Goal: Task Accomplishment & Management: Use online tool/utility

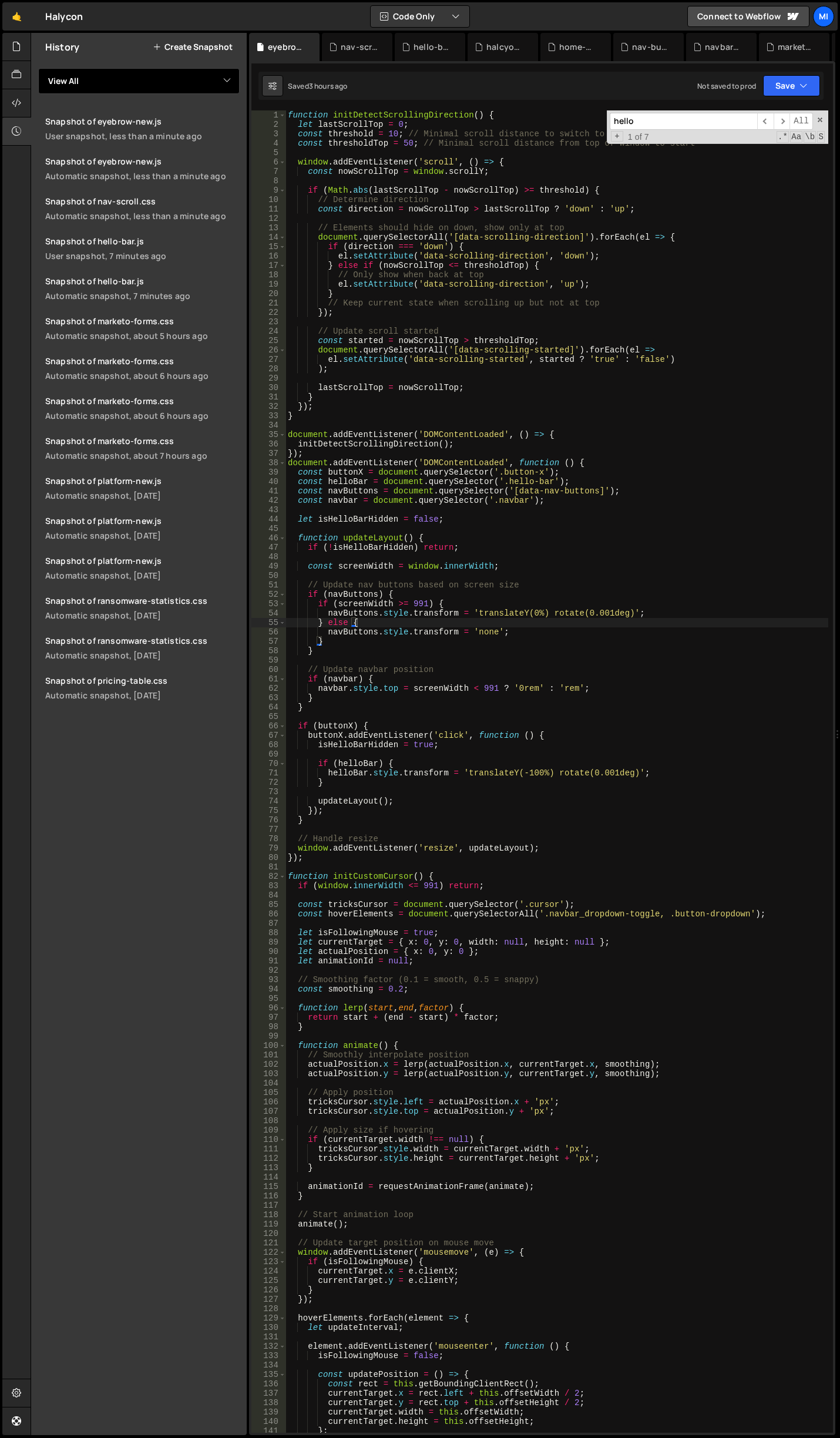
scroll to position [0, 4]
click at [312, 44] on icon at bounding box center [310, 47] width 8 height 12
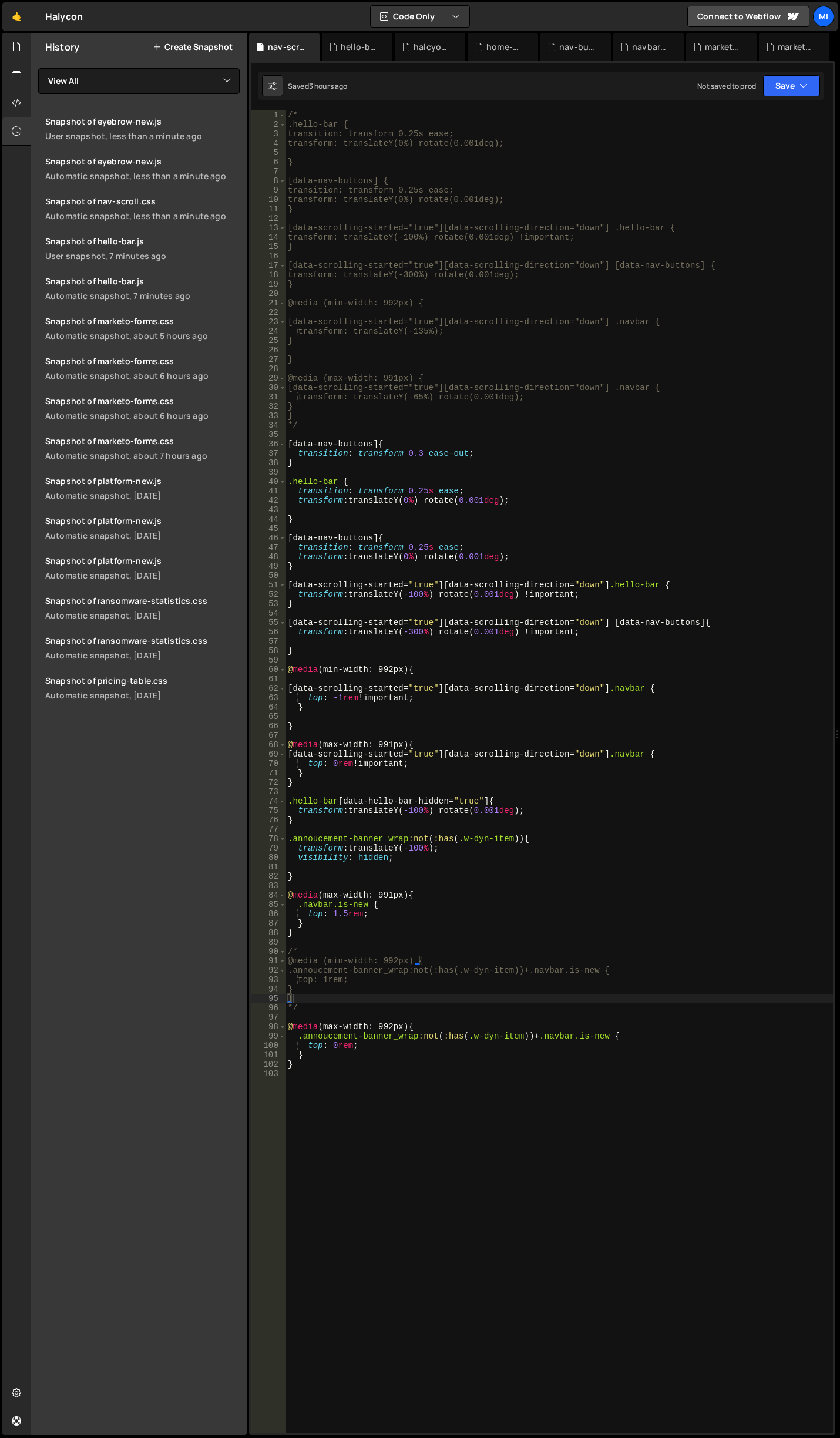
click at [0, 0] on icon at bounding box center [0, 0] width 0 height 0
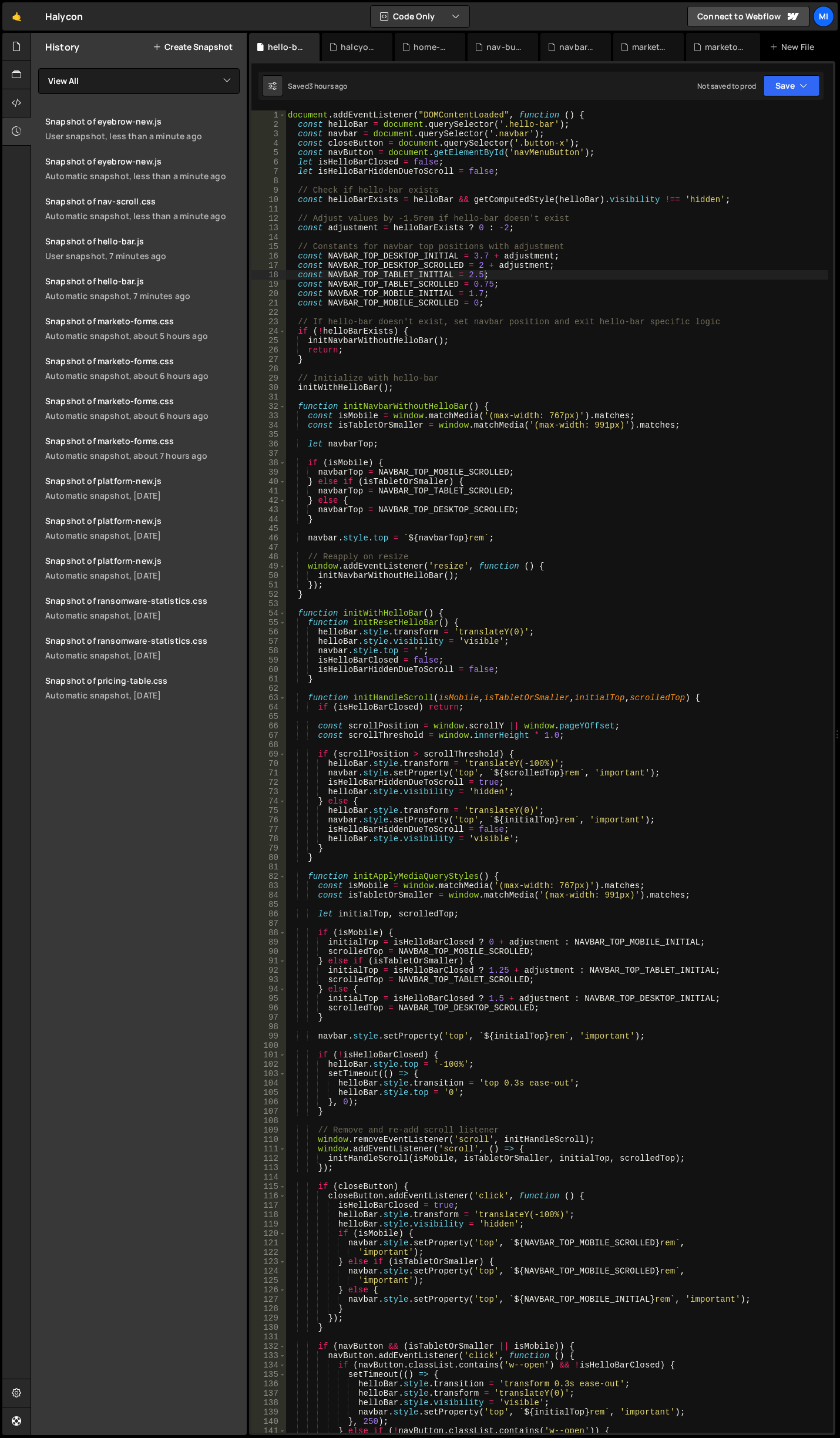
click at [0, 0] on icon at bounding box center [0, 0] width 0 height 0
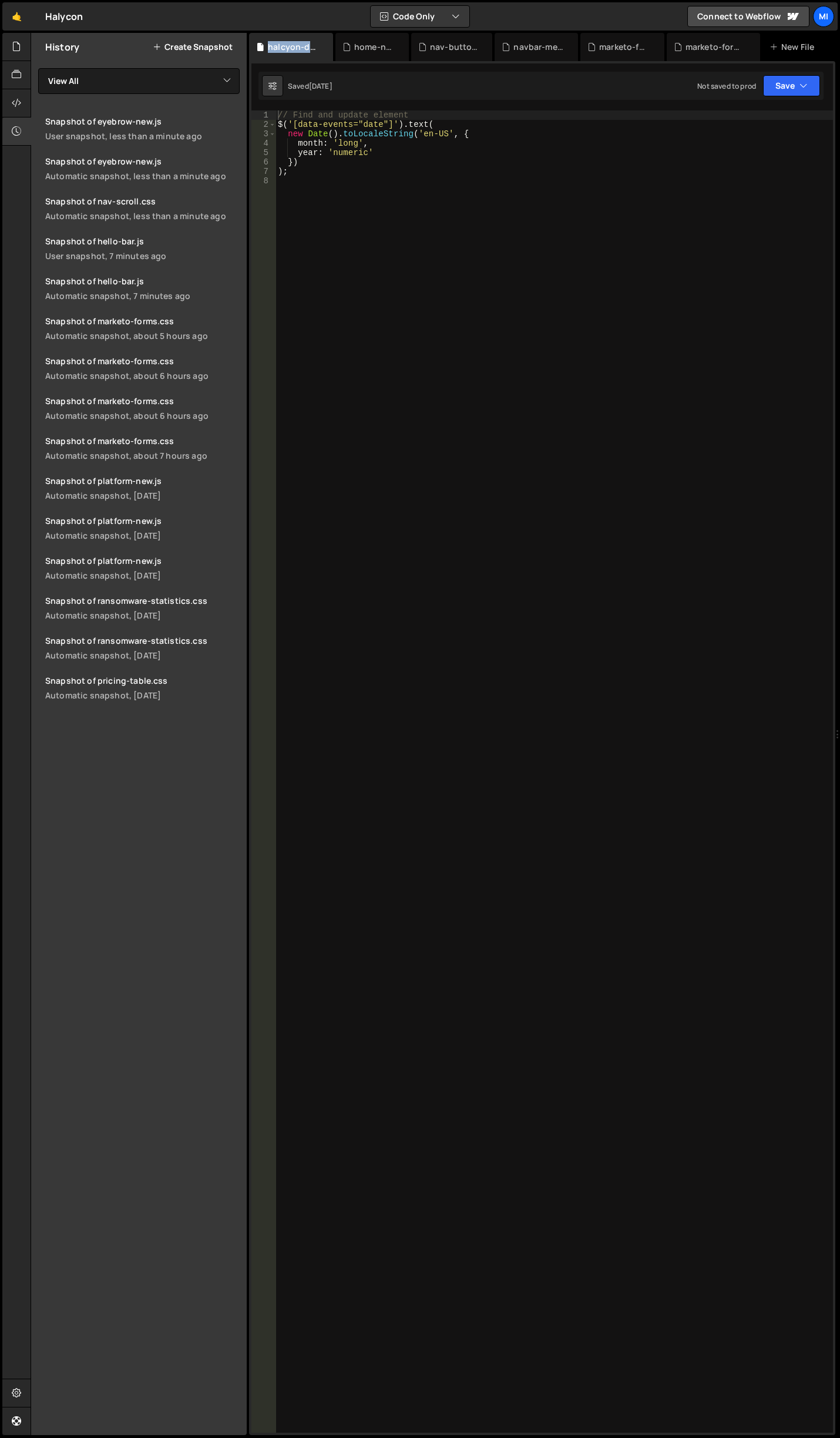
click at [312, 44] on div "halcyon-date.js" at bounding box center [293, 47] width 51 height 12
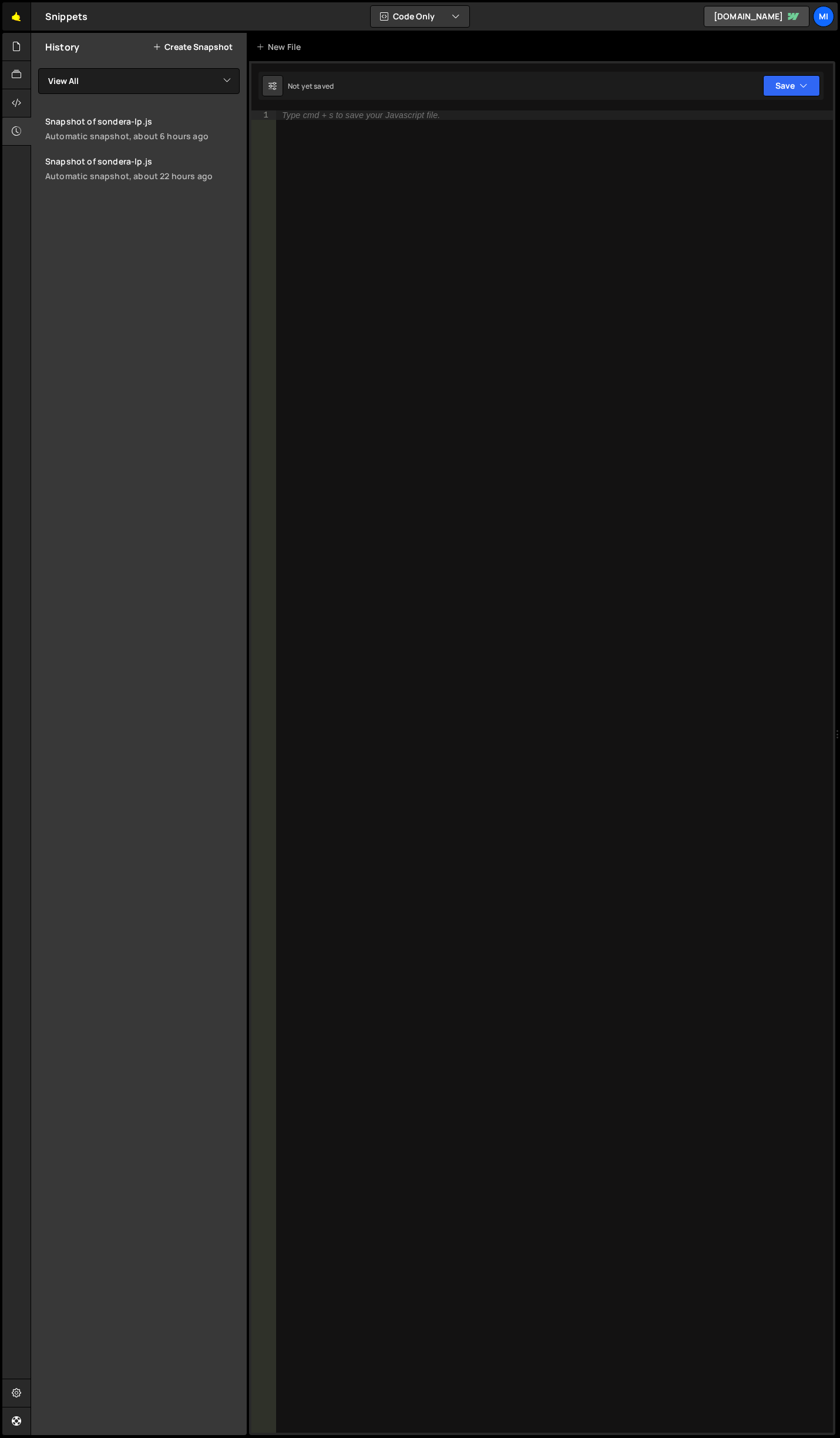
click at [12, 24] on link "🤙" at bounding box center [16, 16] width 29 height 28
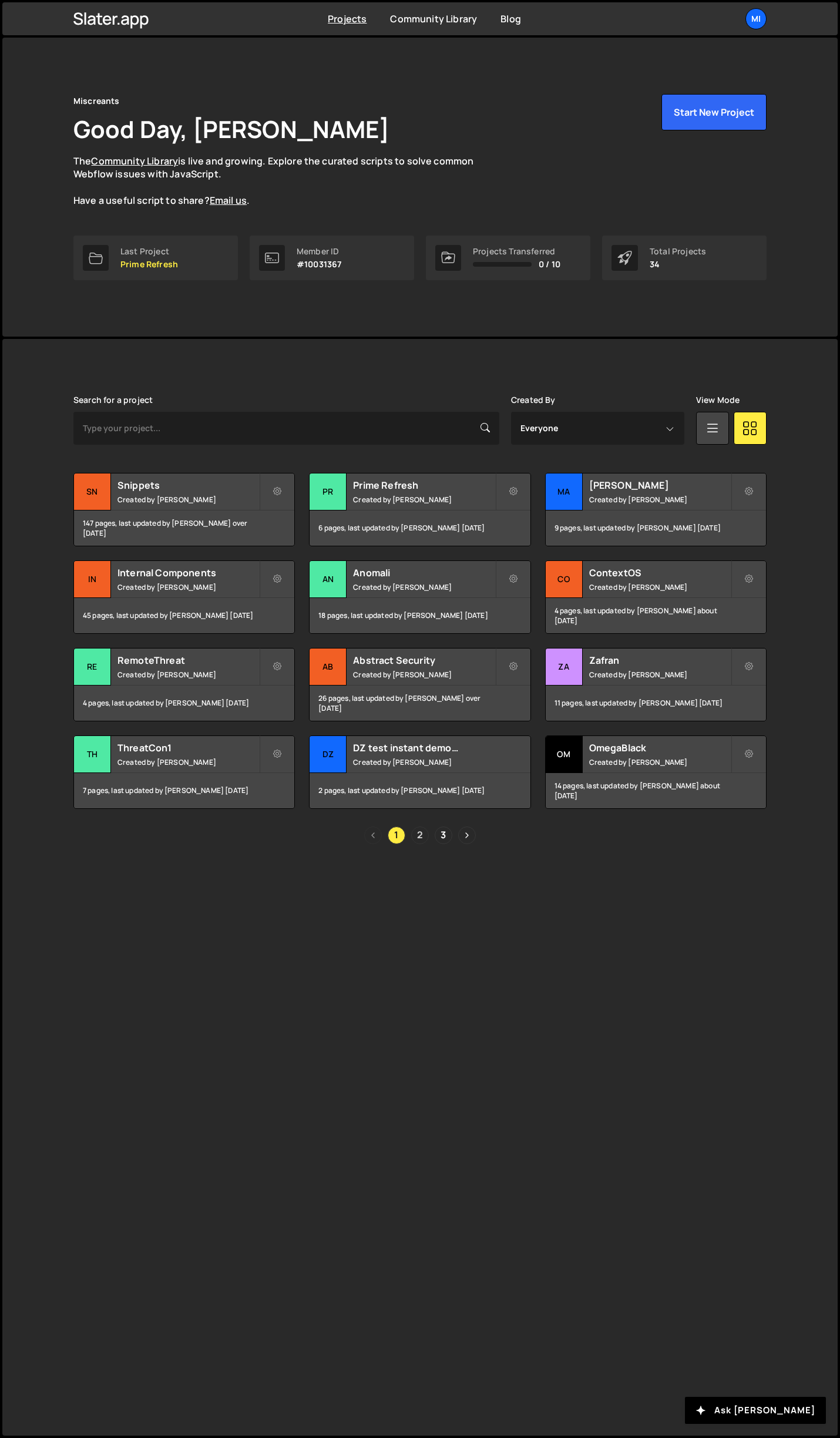
click at [426, 832] on link "2" at bounding box center [420, 835] width 17 height 17
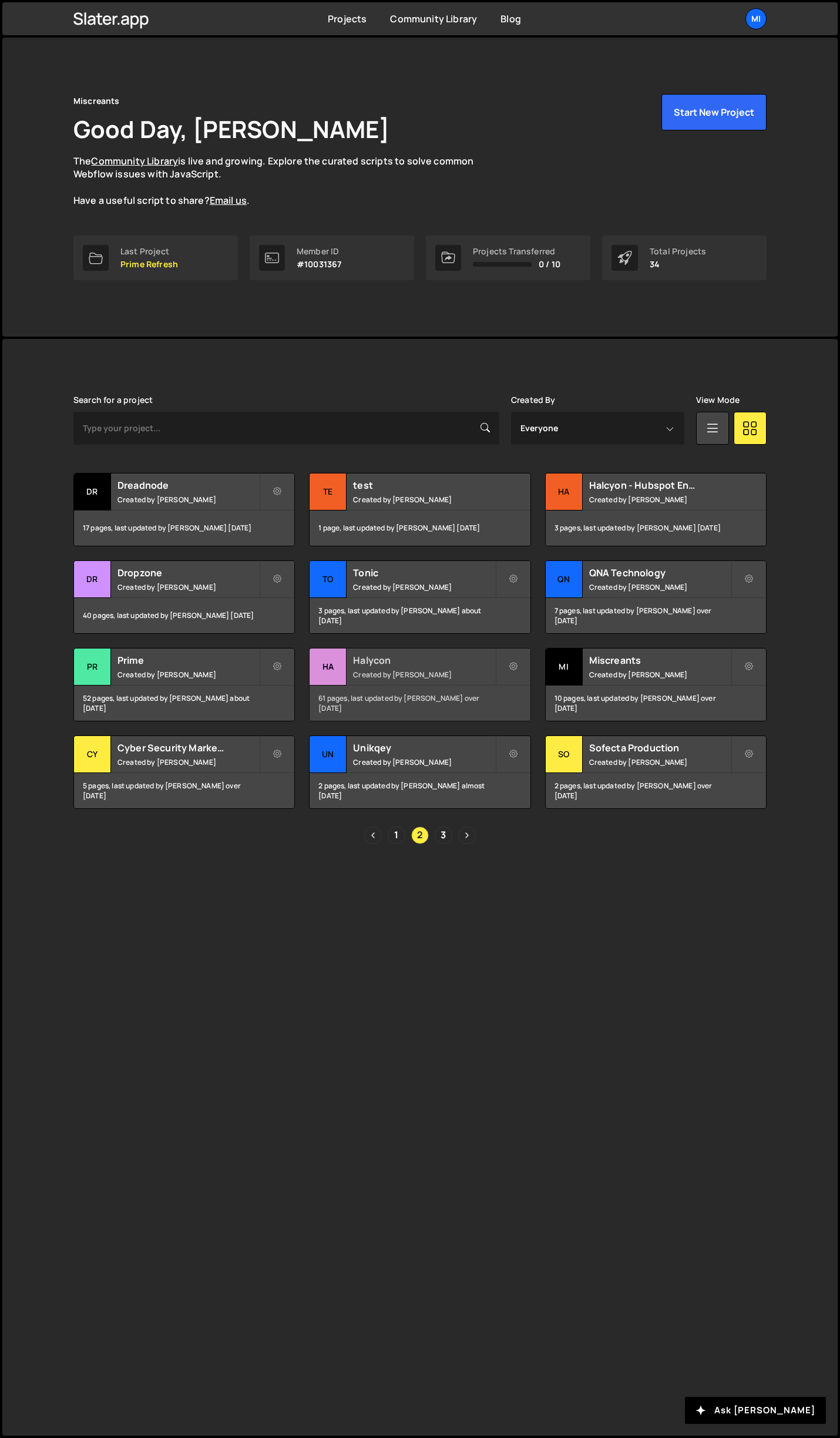
click at [428, 662] on h2 "Halycon" at bounding box center [424, 660] width 142 height 13
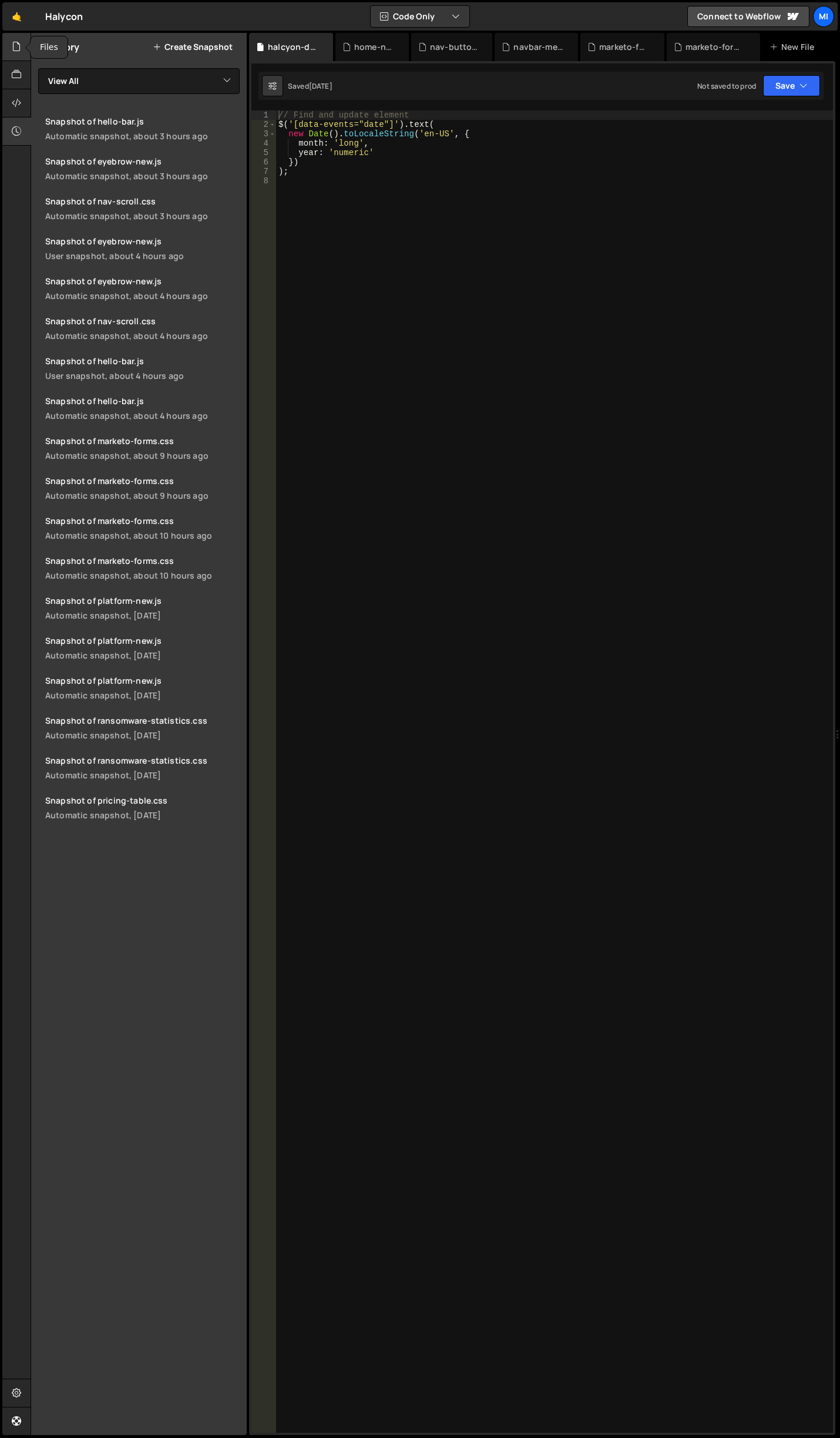
click at [21, 46] on icon at bounding box center [16, 46] width 10 height 13
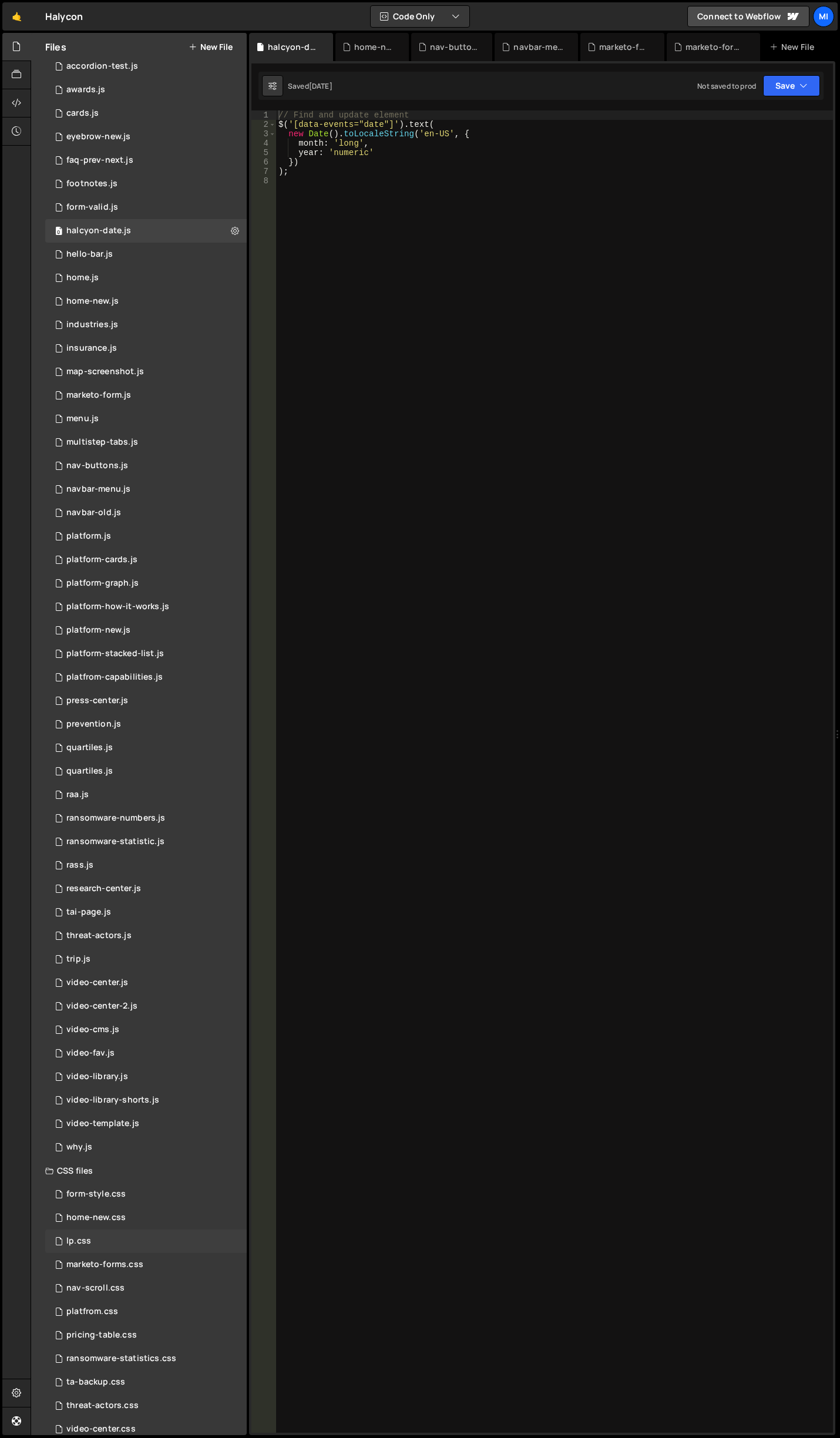
scroll to position [71, 0]
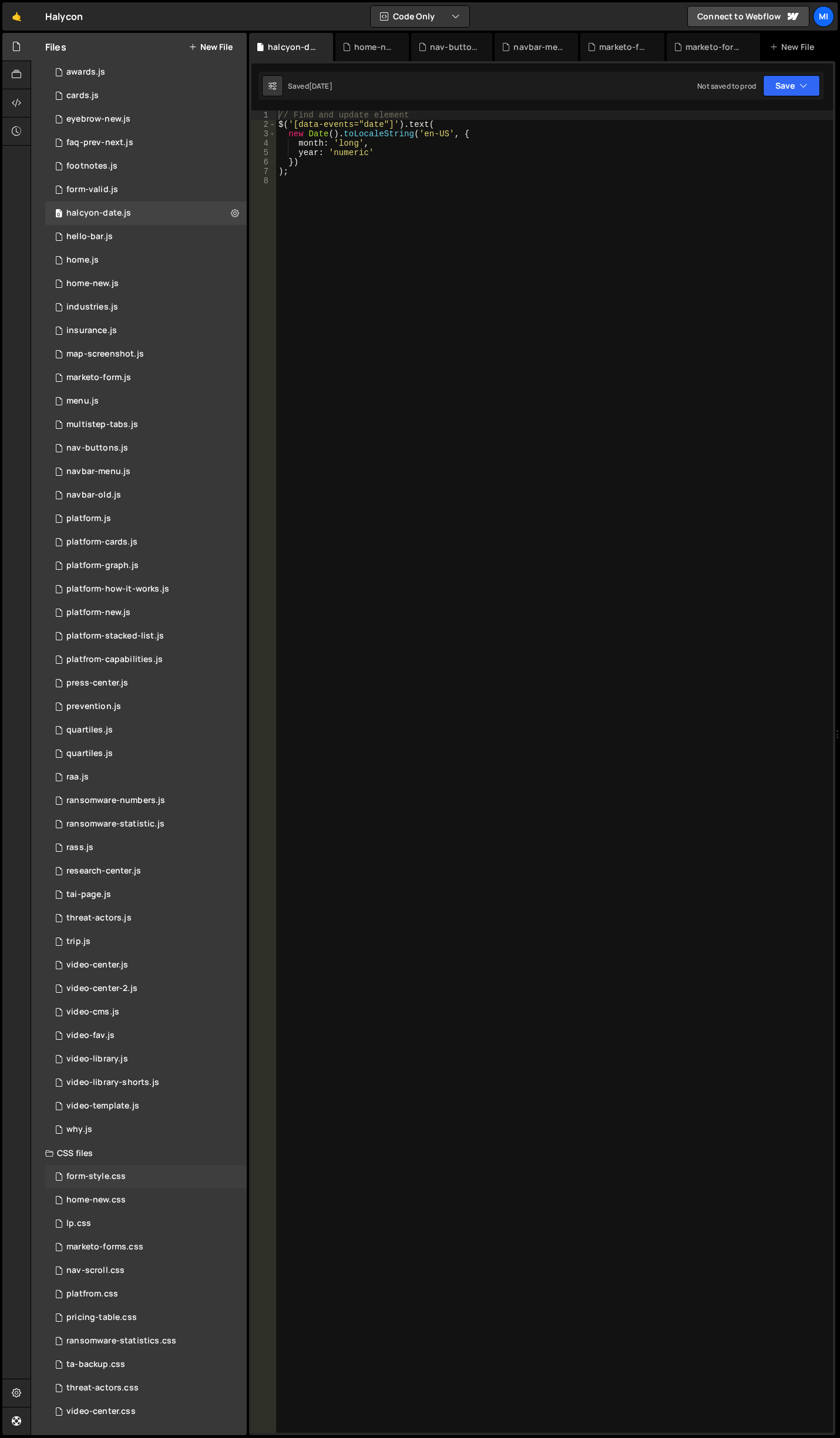
click at [161, 1178] on div "form-style.css 0" at bounding box center [146, 1177] width 202 height 23
click at [139, 1208] on div "home-new.css 0" at bounding box center [146, 1200] width 202 height 23
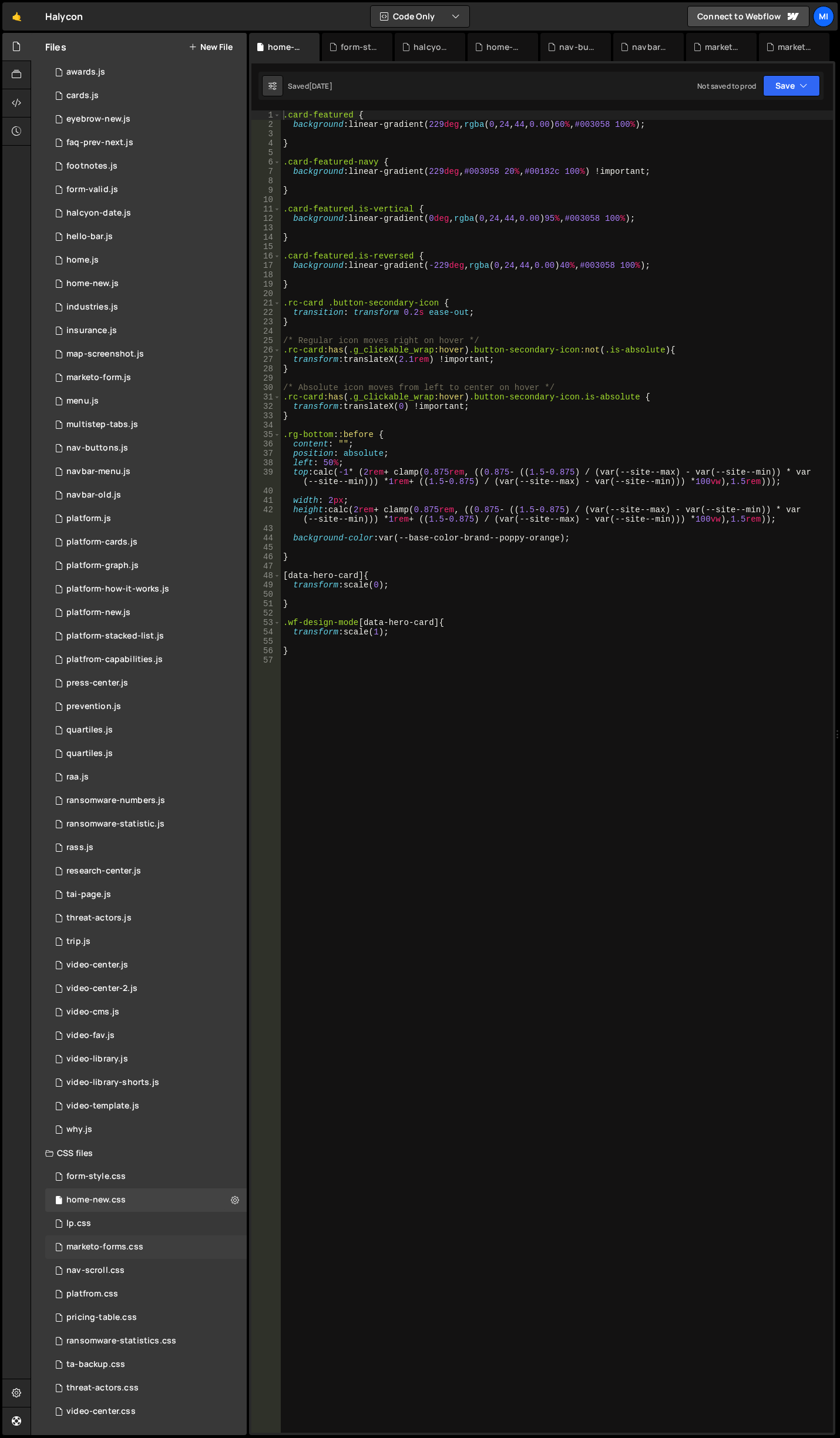
click at [155, 1252] on div "marketo-forms.css 0" at bounding box center [146, 1247] width 202 height 23
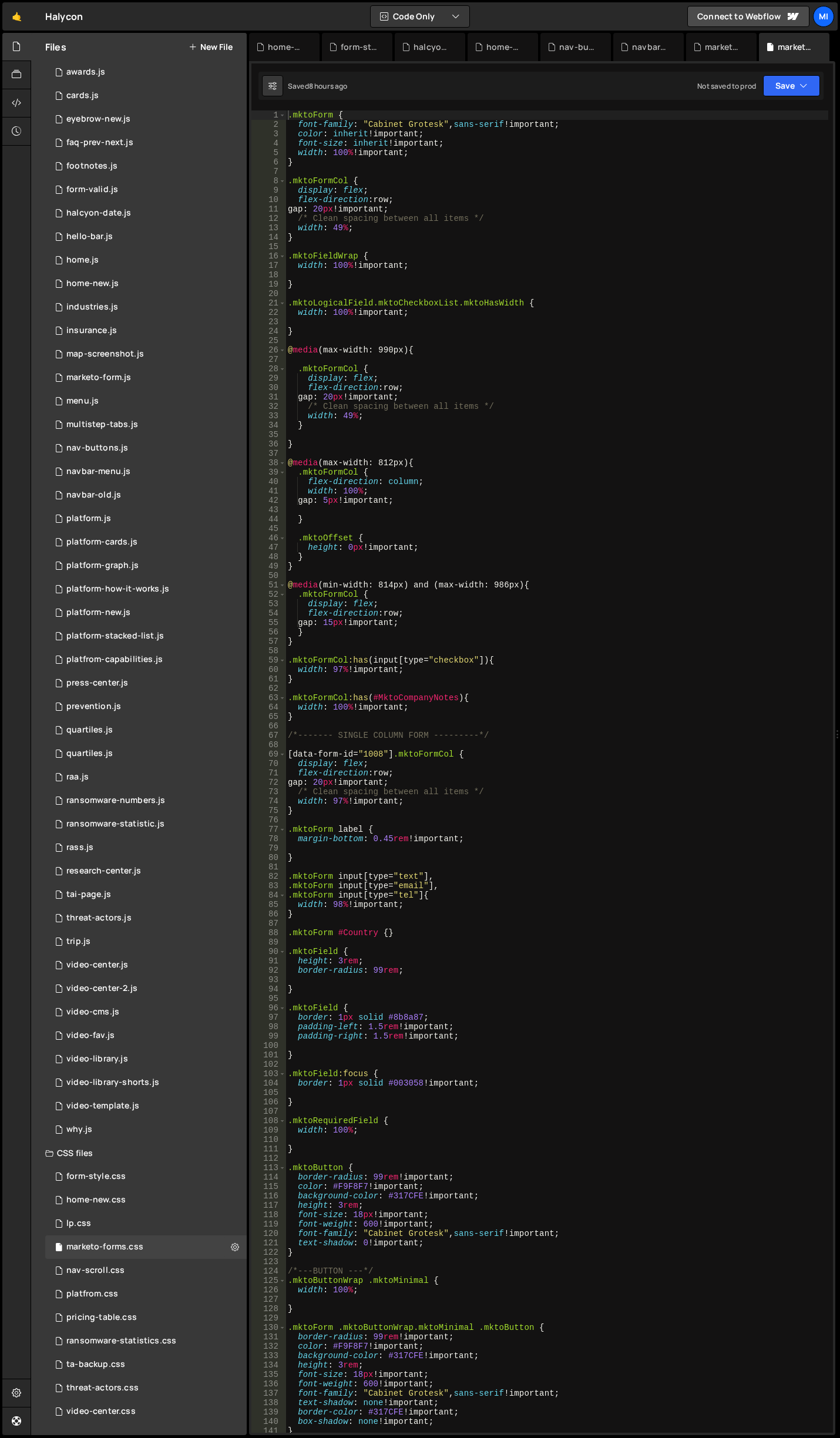
type textarea "}"
click at [376, 162] on div ".mktoForm { font-family : " Cabinet Grotesk " , sans-serif !important ; color :…" at bounding box center [556, 781] width 542 height 1341
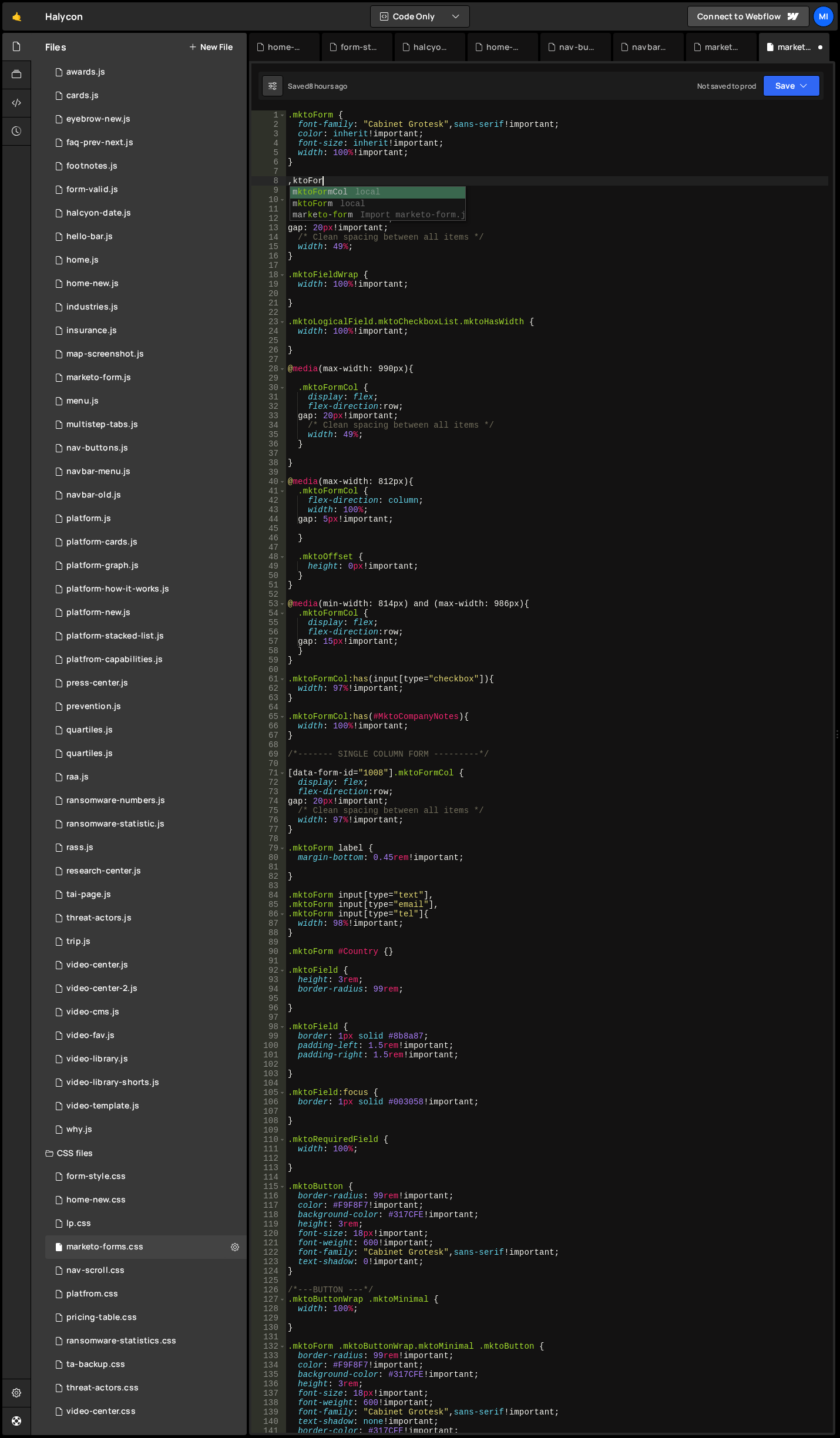
scroll to position [0, 2]
type textarea ","
type textarea ".mktoForm input {}"
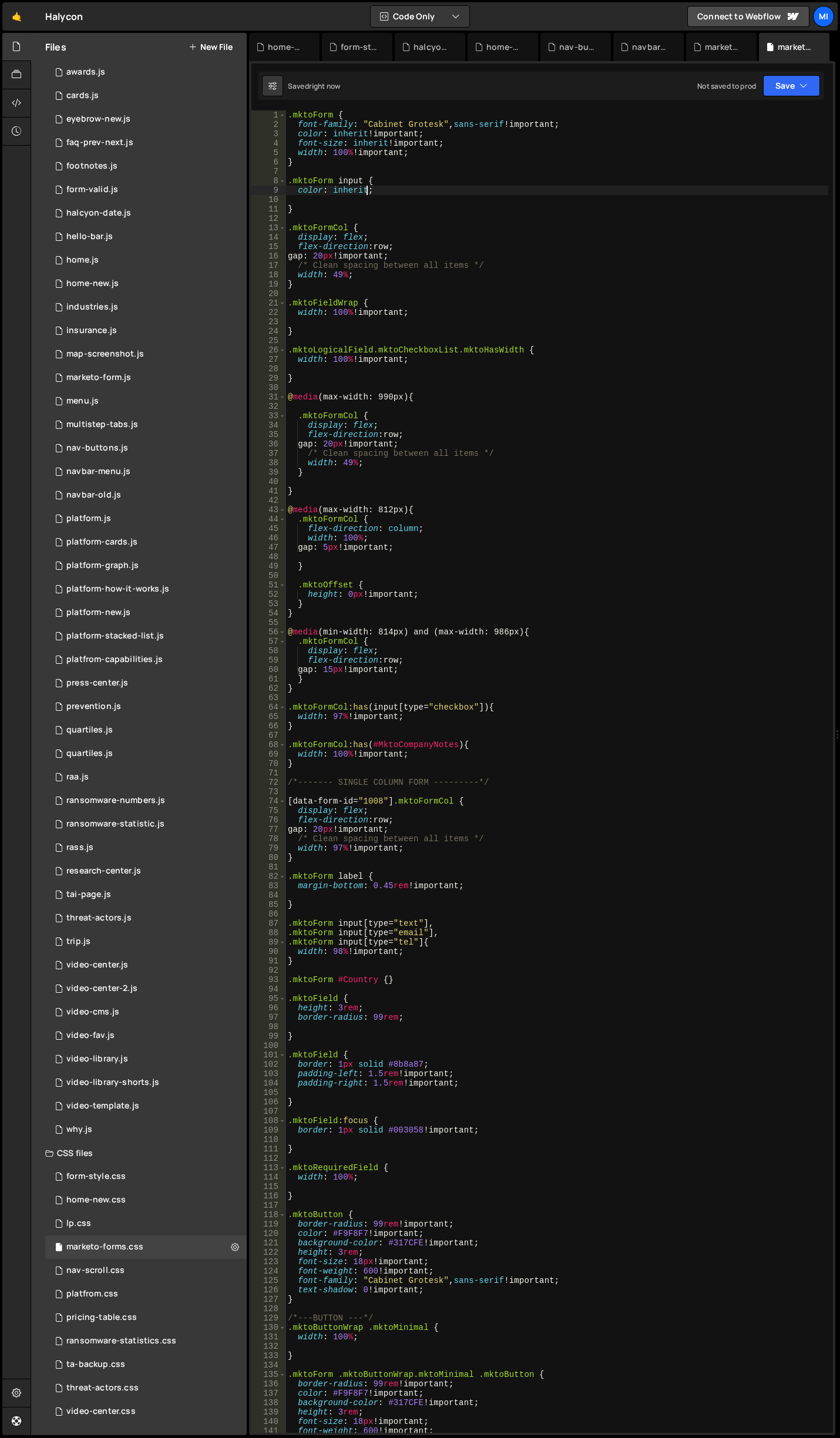
scroll to position [0, 5]
click at [414, 256] on div ".mktoForm { font-family : " Cabinet Grotesk " , sans-serif !important ; color :…" at bounding box center [556, 781] width 542 height 1341
drag, startPoint x: 333, startPoint y: 190, endPoint x: 367, endPoint y: 190, distance: 34.0
click at [367, 190] on div ".mktoForm { font-family : " Cabinet Grotesk " , sans-serif !important ; color :…" at bounding box center [556, 781] width 542 height 1341
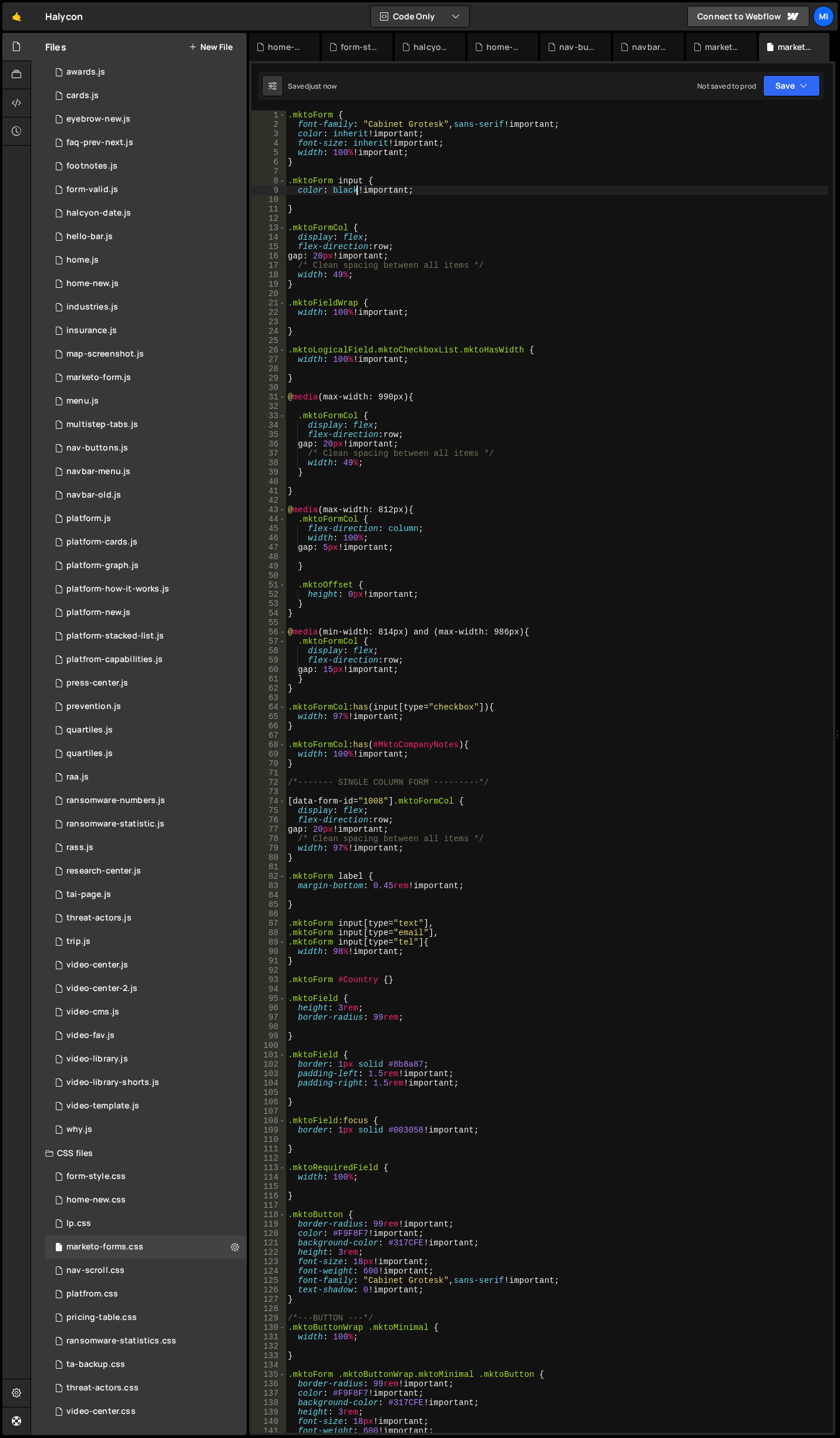
type textarea "color: black !important;"
click at [309, 46] on icon at bounding box center [310, 47] width 8 height 12
click at [0, 0] on icon at bounding box center [0, 0] width 0 height 0
click at [309, 46] on div "halcyon-date.js" at bounding box center [293, 47] width 51 height 12
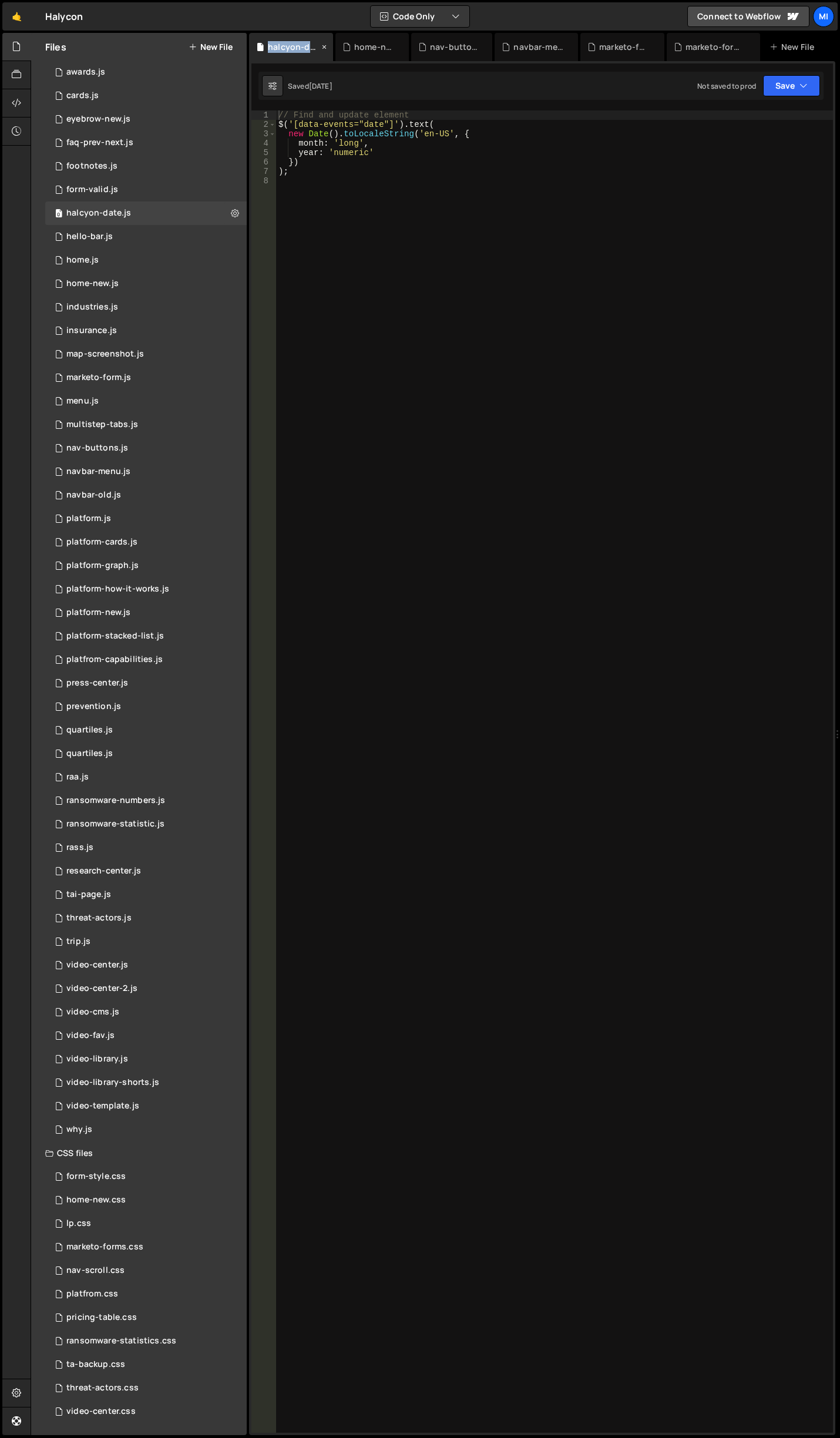
click at [322, 44] on icon at bounding box center [324, 47] width 8 height 12
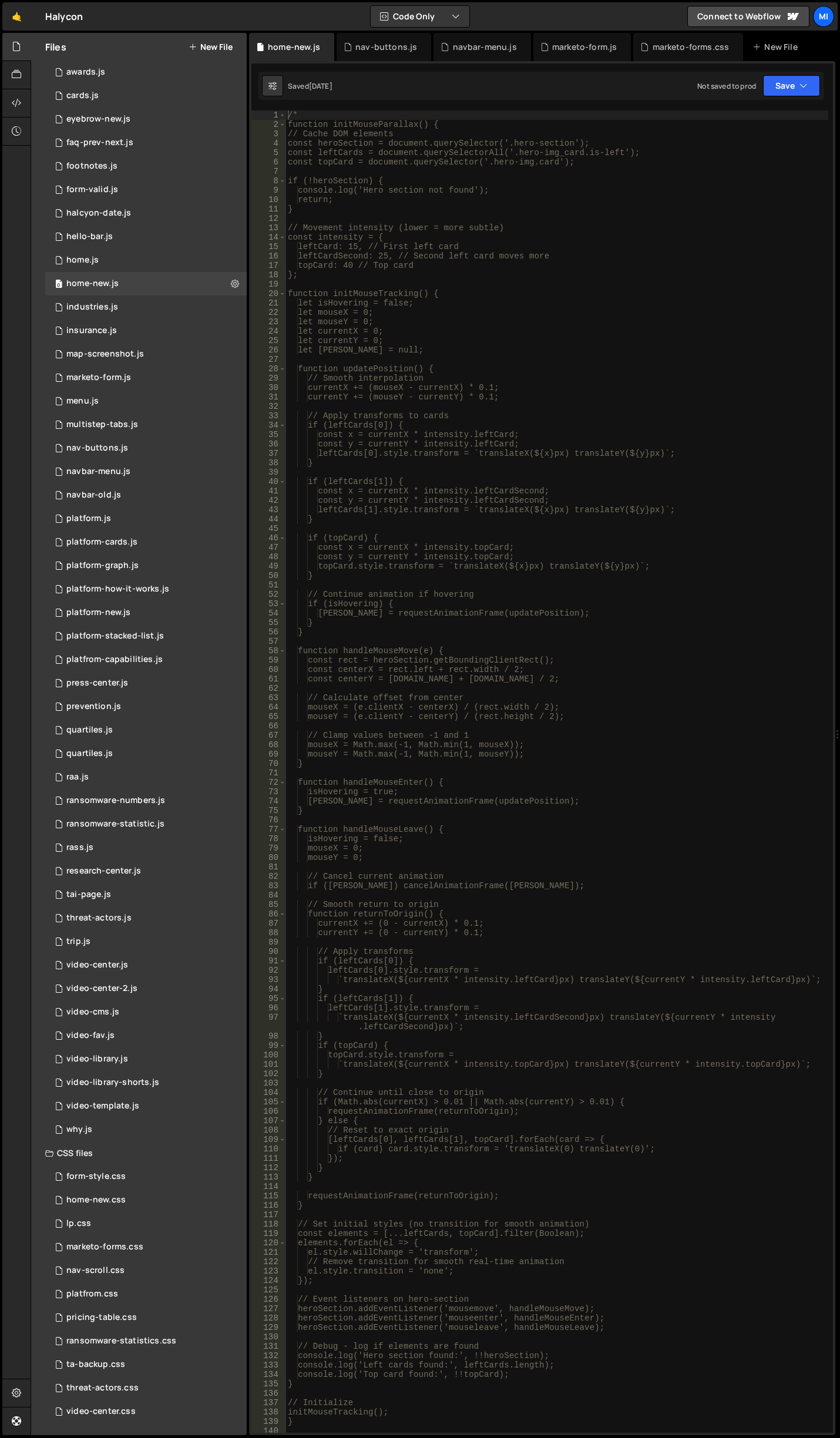
click at [0, 0] on icon at bounding box center [0, 0] width 0 height 0
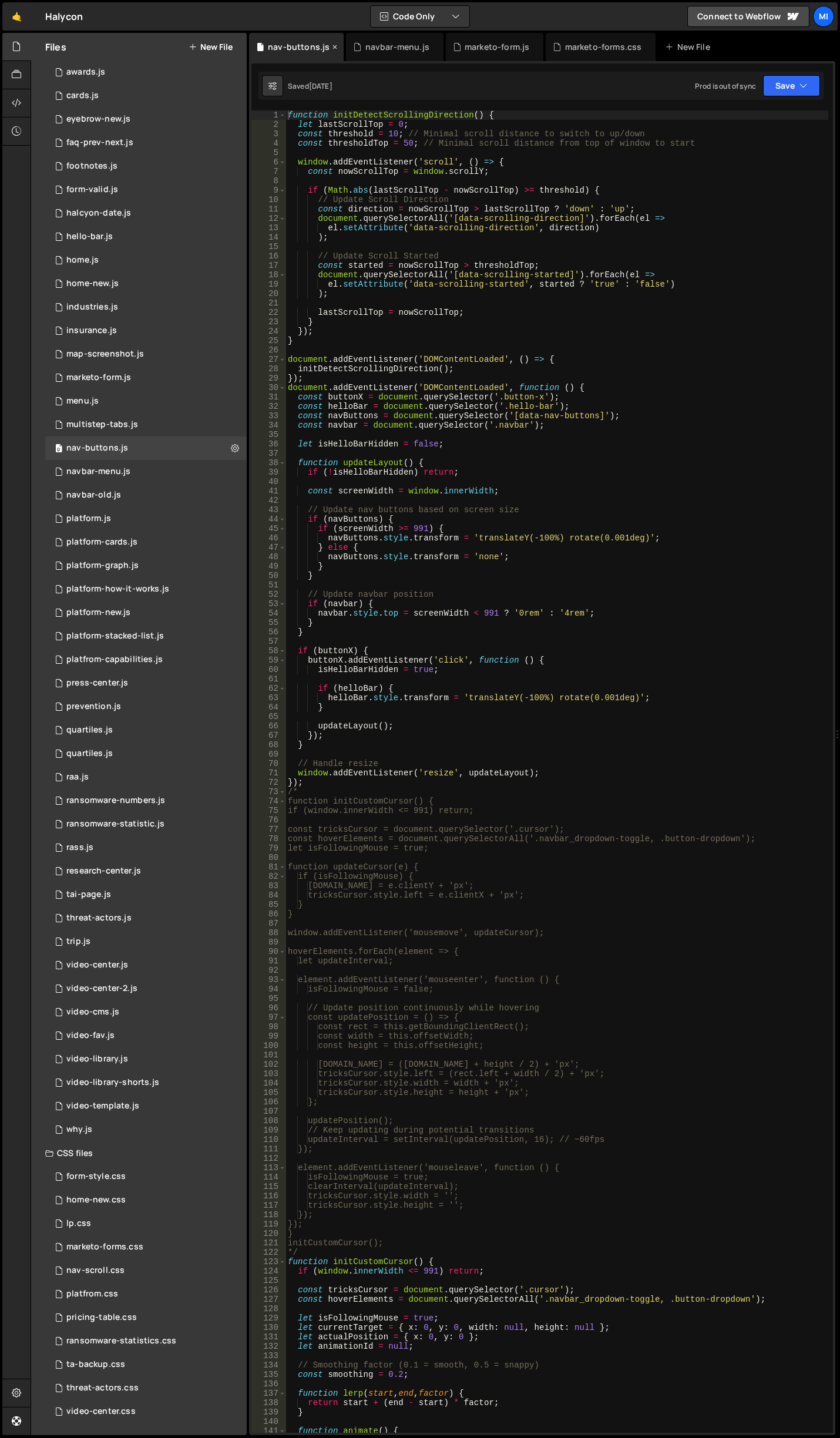
click at [331, 44] on icon at bounding box center [335, 47] width 8 height 12
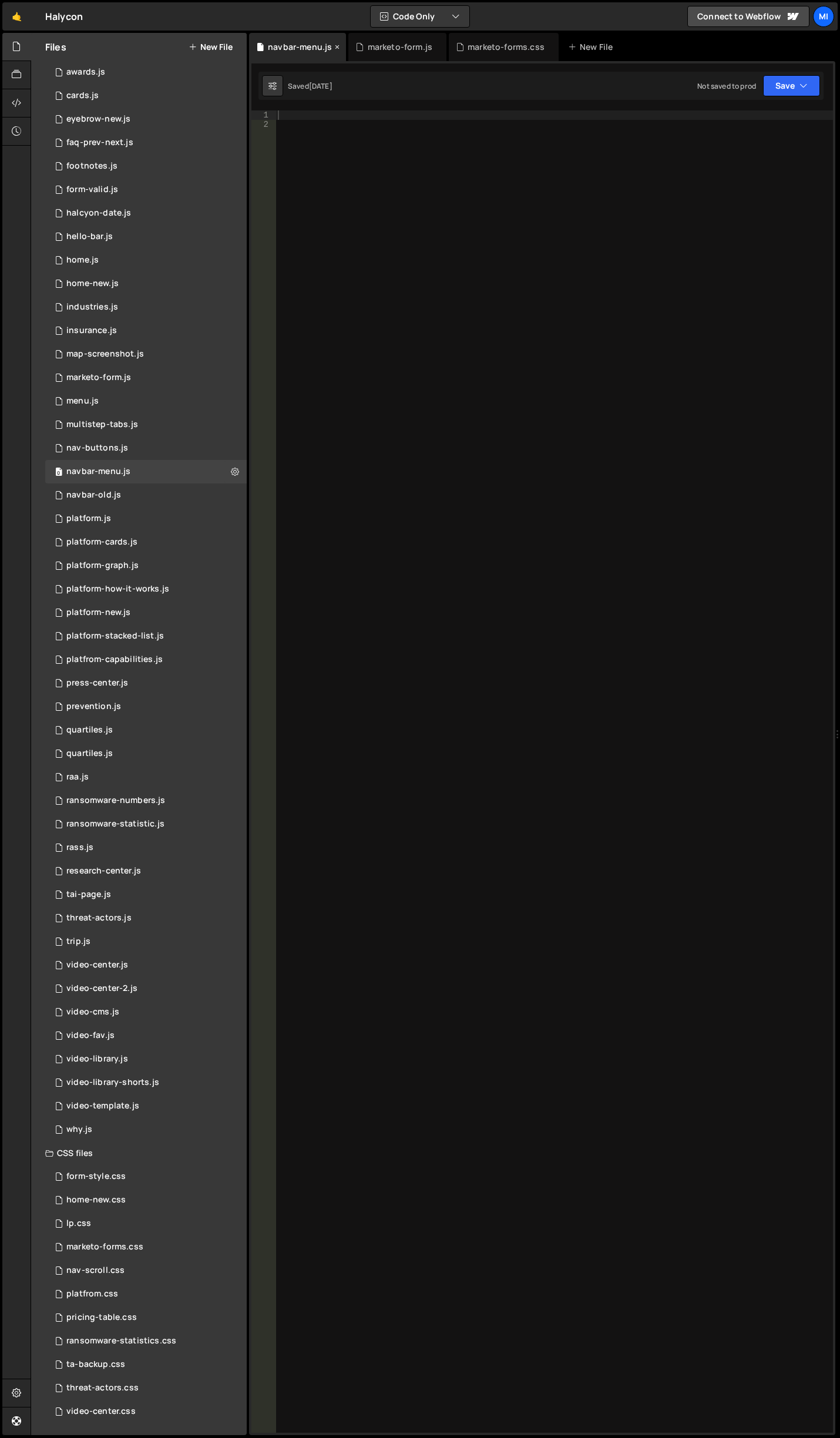
click at [335, 44] on icon at bounding box center [337, 47] width 8 height 12
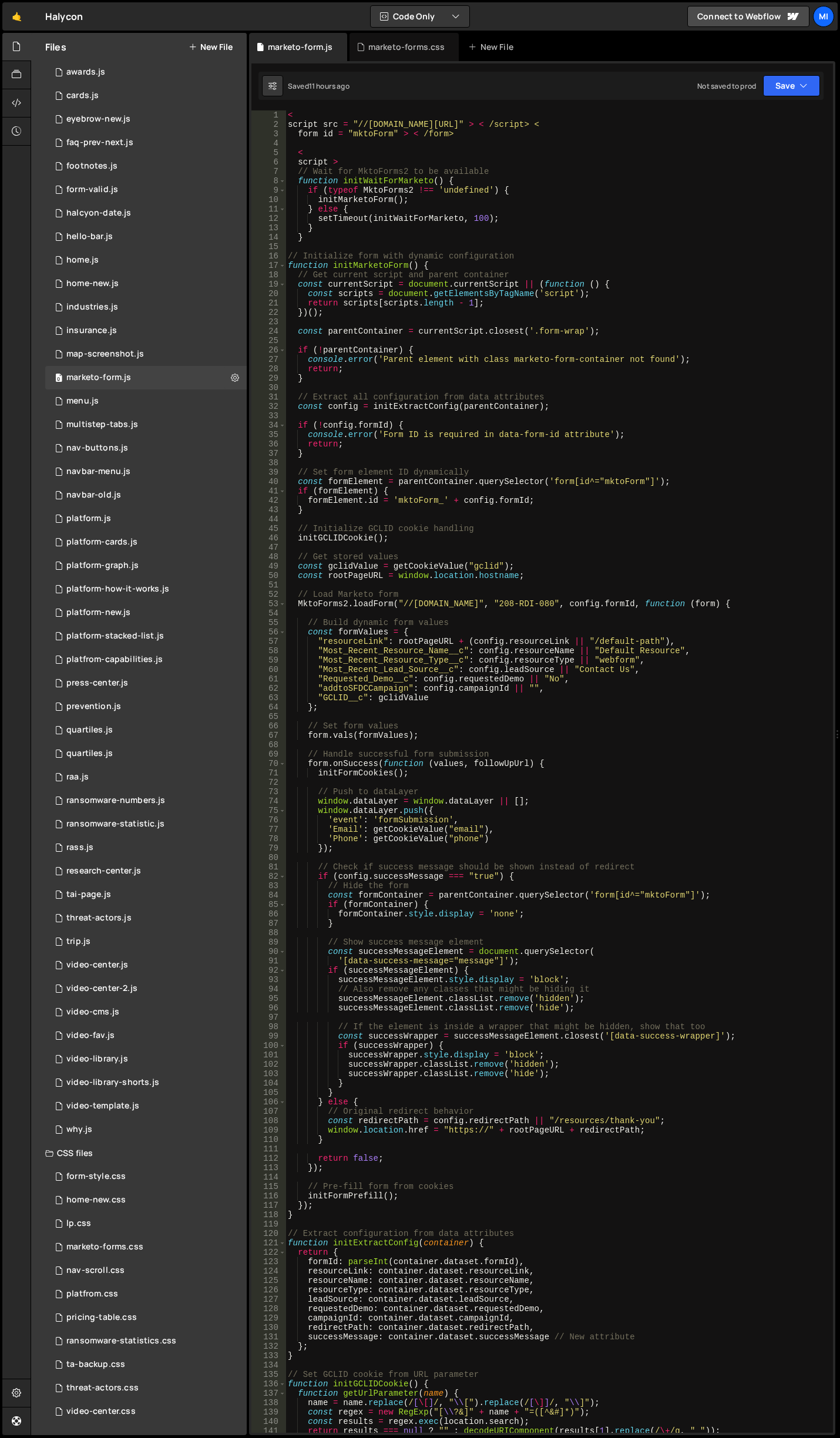
click at [0, 0] on icon at bounding box center [0, 0] width 0 height 0
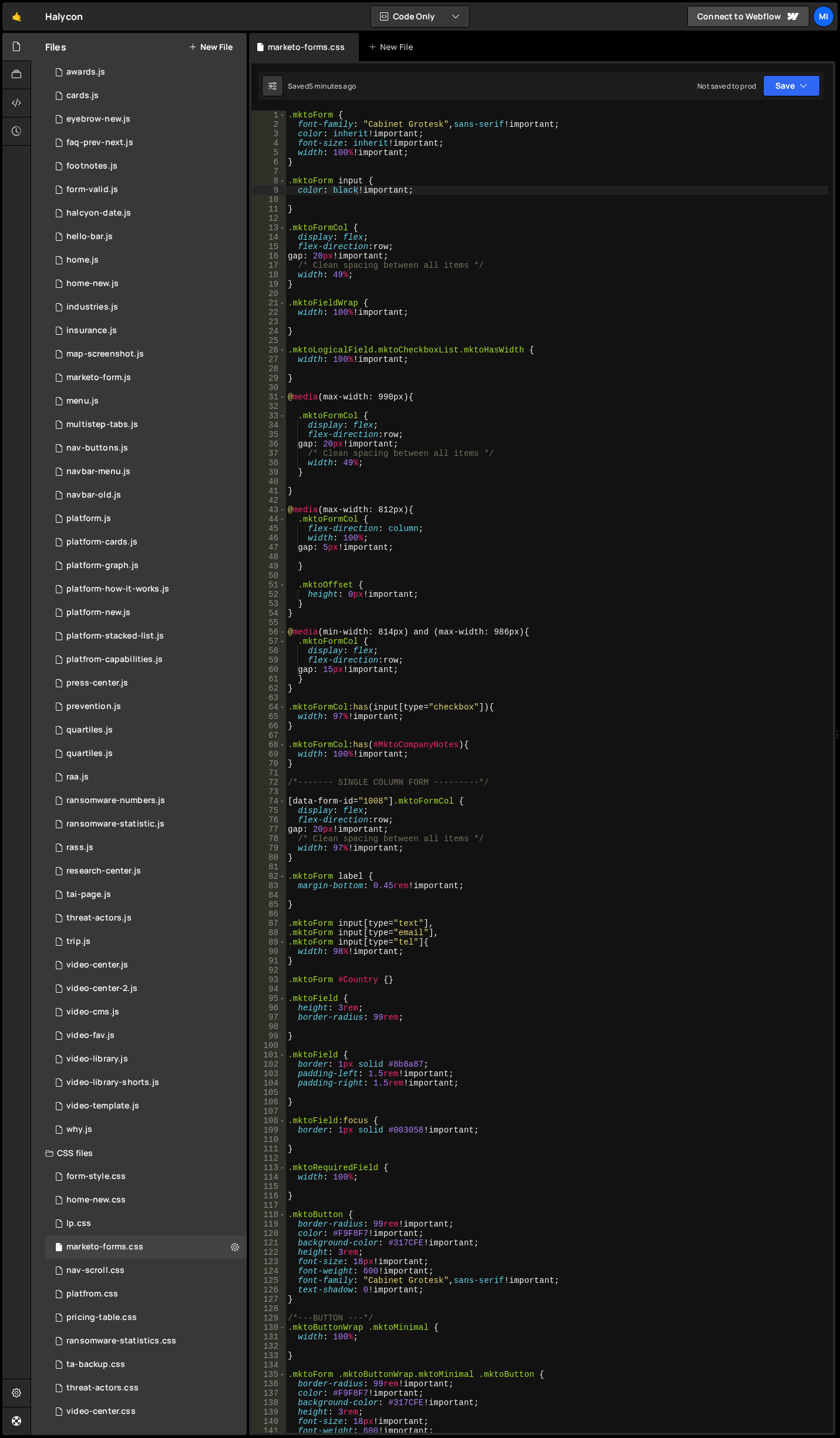
click at [483, 214] on div ".mktoForm { font-family : " Cabinet Grotesk " , sans-serif !important ; color :…" at bounding box center [556, 781] width 542 height 1341
click at [478, 419] on div ".mktoForm { font-family : " Cabinet Grotesk " , sans-serif !important ; color :…" at bounding box center [556, 781] width 542 height 1341
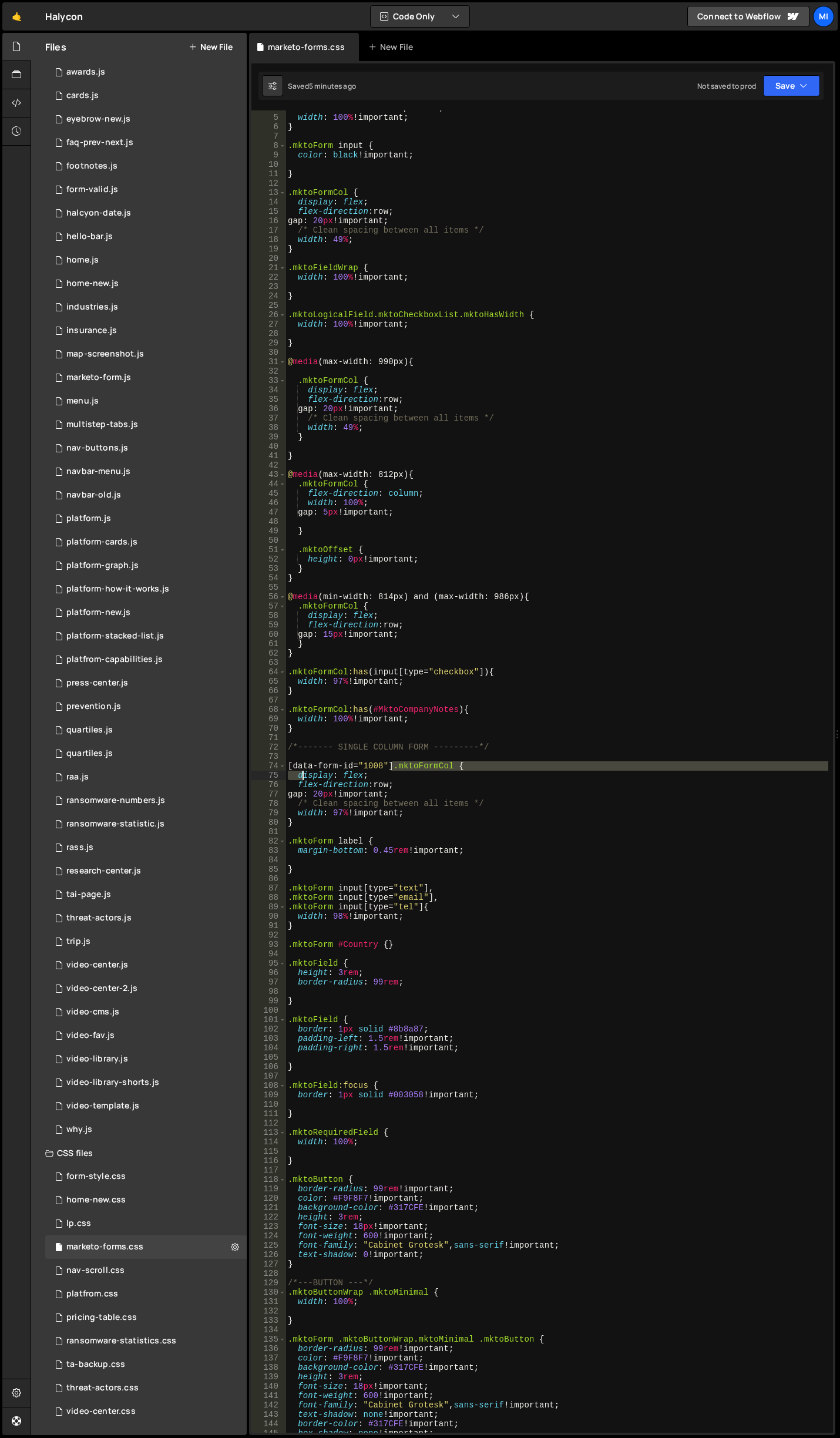
drag, startPoint x: 391, startPoint y: 768, endPoint x: 301, endPoint y: 772, distance: 90.1
click at [301, 772] on div "font-size : inherit !important ; width : 100 % !important ; } .mktoForm input {…" at bounding box center [556, 774] width 542 height 1341
click at [301, 768] on div "font-size : inherit !important ; width : 100 % !important ; } .mktoForm input {…" at bounding box center [556, 774] width 542 height 1341
drag, startPoint x: 291, startPoint y: 767, endPoint x: 350, endPoint y: 768, distance: 59.0
click at [350, 768] on div "font-size : inherit !important ; width : 100 % !important ; } .mktoForm input {…" at bounding box center [556, 774] width 542 height 1341
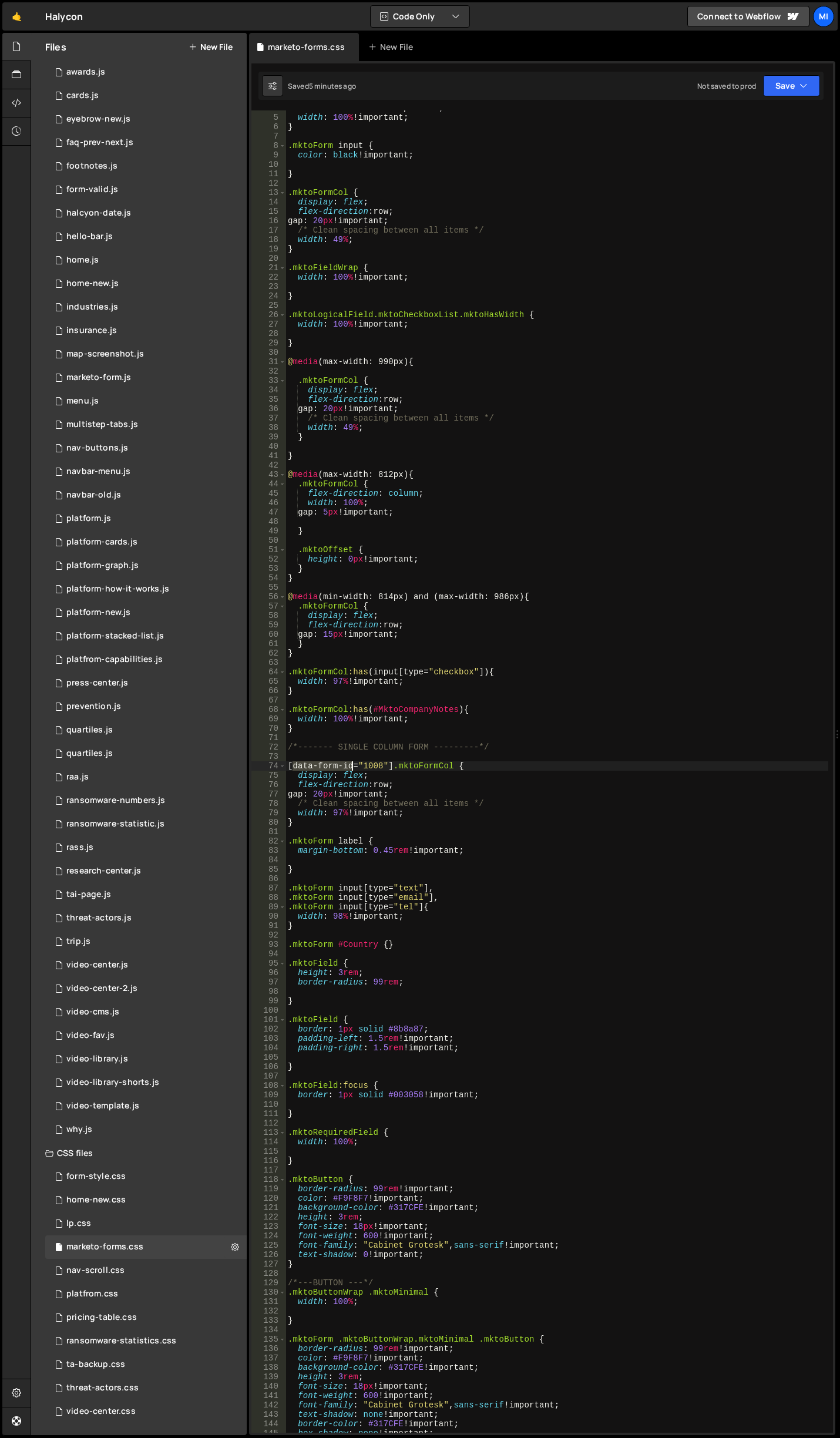
paste textarea "layout"
drag, startPoint x: 383, startPoint y: 767, endPoint x: 399, endPoint y: 765, distance: 16.1
click at [399, 765] on div "font-size : inherit !important ; width : 100 % !important ; } .mktoForm input {…" at bounding box center [556, 774] width 542 height 1341
click at [498, 421] on div "font-size : inherit !important ; width : 100 % !important ; } .mktoForm input {…" at bounding box center [556, 774] width 542 height 1341
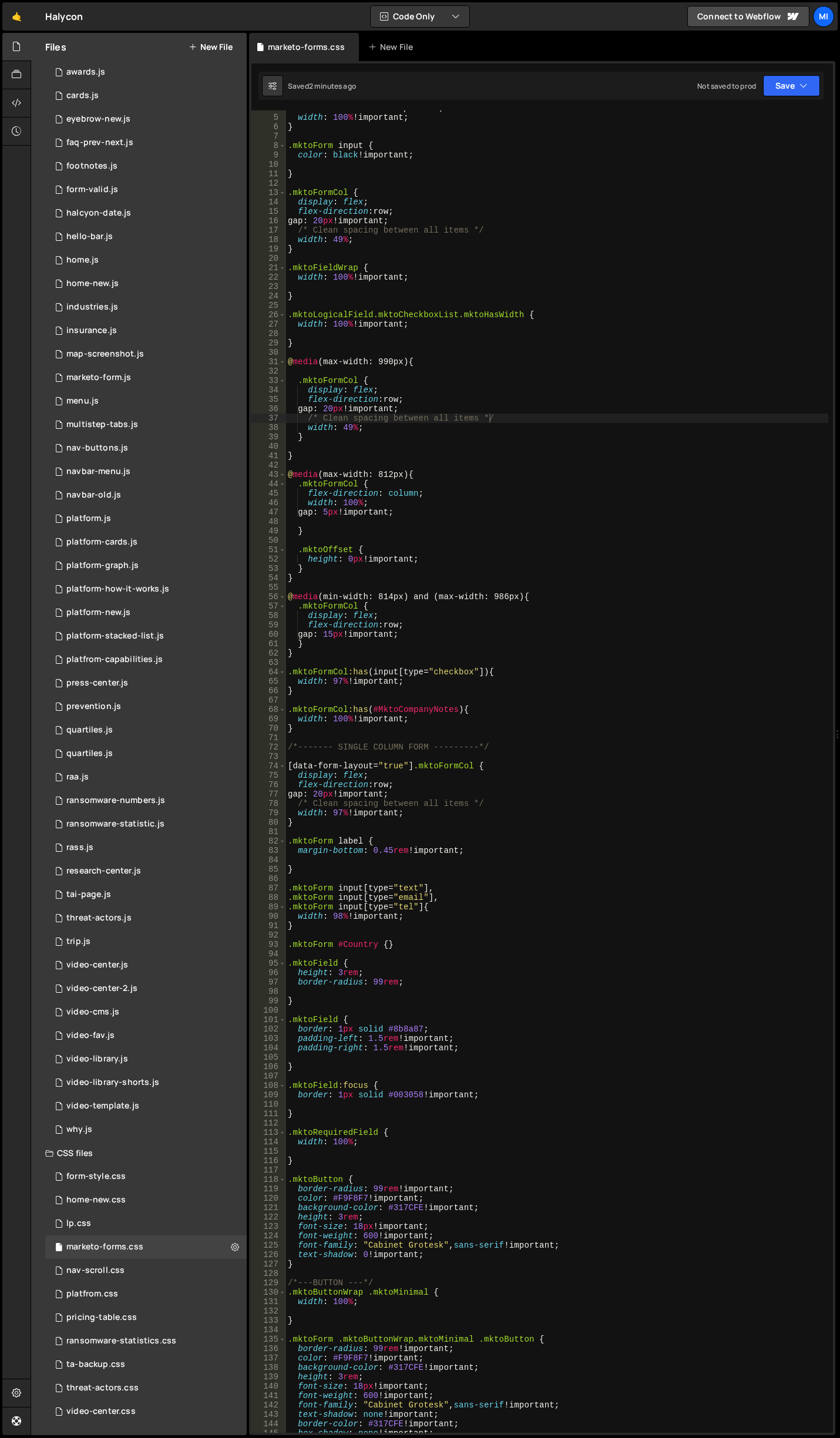
click at [447, 245] on div "font-size : inherit !important ; width : 100 % !important ; } .mktoForm input {…" at bounding box center [556, 774] width 542 height 1341
click at [414, 269] on div "font-size : inherit !important ; width : 100 % !important ; } .mktoForm input {…" at bounding box center [556, 774] width 542 height 1341
click at [409, 341] on div "font-size : inherit !important ; width : 100 % !important ; } .mktoForm input {…" at bounding box center [556, 774] width 542 height 1341
type textarea "}"
